Goal: Task Accomplishment & Management: Complete application form

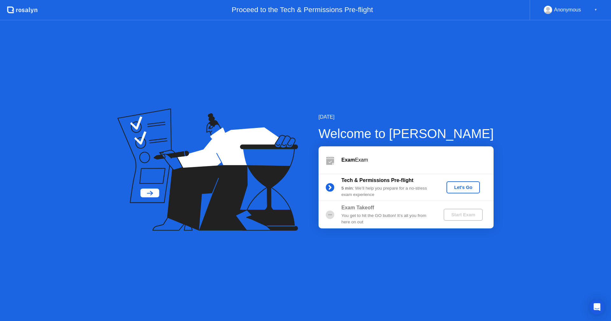
click at [450, 182] on button "Let's Go" at bounding box center [463, 187] width 33 height 12
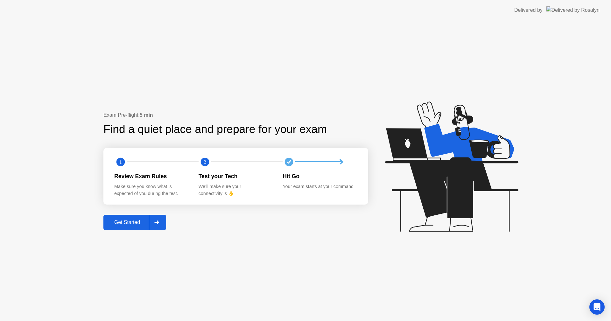
click at [137, 217] on button "Get Started" at bounding box center [134, 222] width 63 height 15
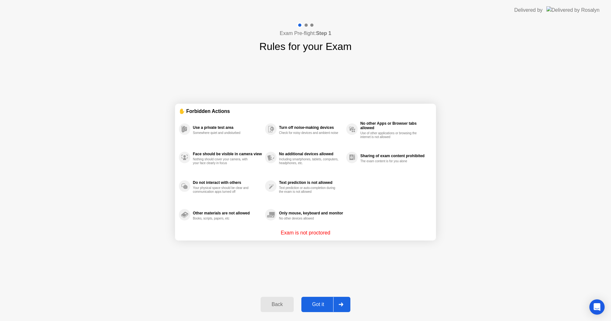
click at [326, 307] on div "Got it" at bounding box center [318, 305] width 30 height 6
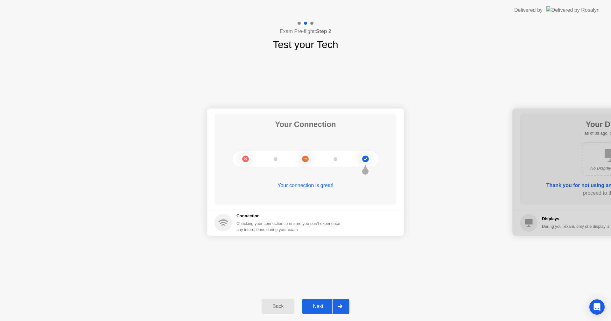
click at [325, 308] on div "Next" at bounding box center [318, 307] width 28 height 6
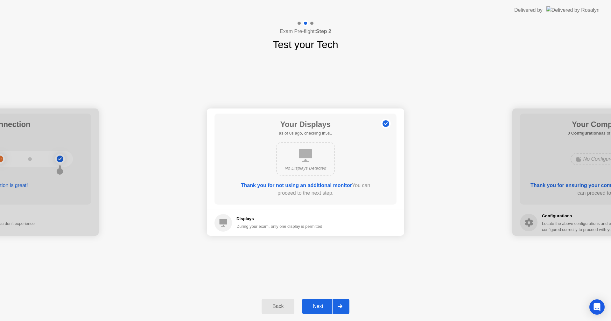
click at [325, 308] on div "Next" at bounding box center [318, 307] width 28 height 6
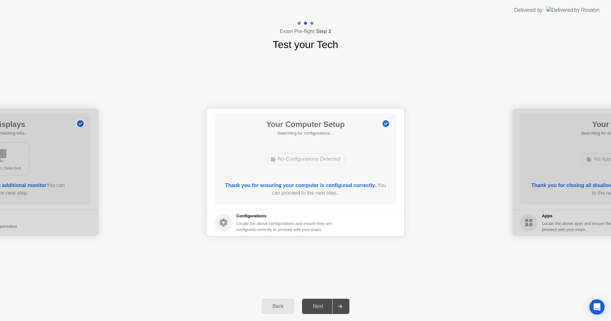
click at [325, 308] on div "Next" at bounding box center [318, 307] width 28 height 6
click at [324, 308] on div "Next" at bounding box center [318, 307] width 28 height 6
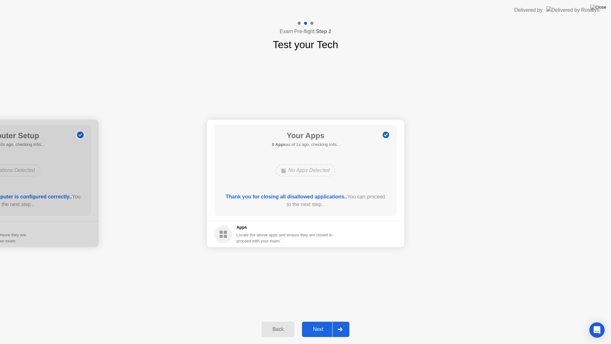
click at [324, 321] on button "Next" at bounding box center [325, 329] width 47 height 15
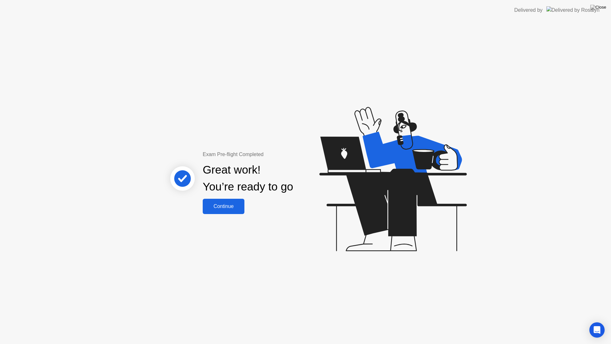
click at [222, 191] on div "Great work! You’re ready to go" at bounding box center [248, 178] width 90 height 34
click at [224, 209] on div "Continue" at bounding box center [224, 206] width 38 height 6
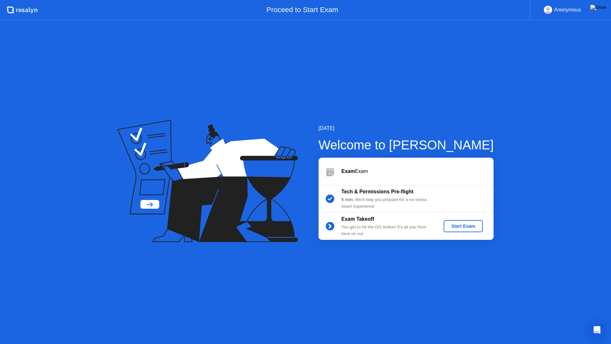
click at [459, 228] on div "Start Exam" at bounding box center [463, 225] width 34 height 5
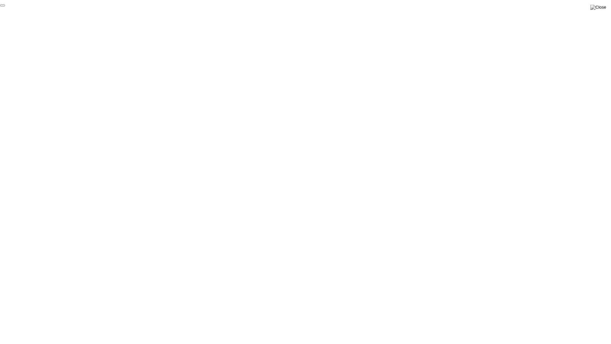
click at [5, 6] on button "End Proctoring Session" at bounding box center [2, 5] width 5 height 2
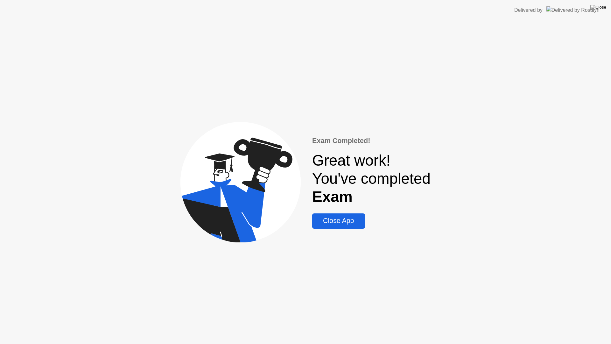
click at [347, 218] on div "Close App" at bounding box center [338, 221] width 49 height 8
